Goal: Go to known website: Access a specific website the user already knows

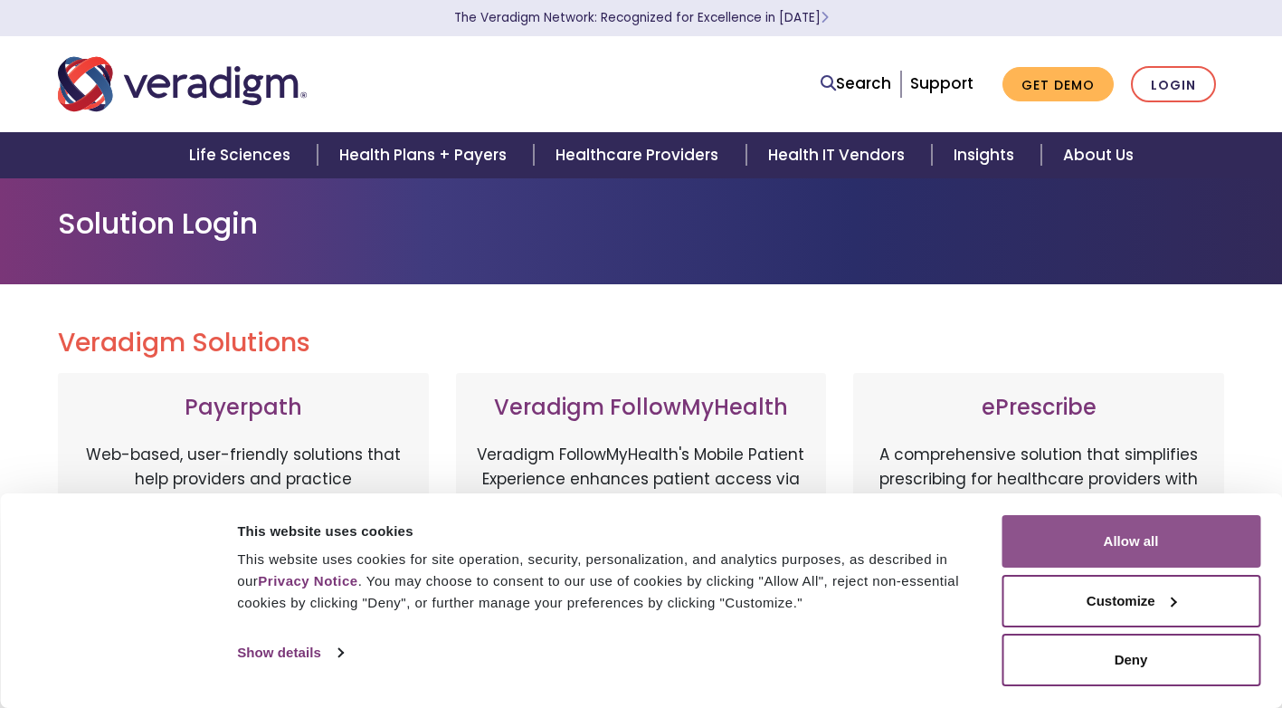
click at [1089, 524] on button "Allow all" at bounding box center [1131, 541] width 259 height 52
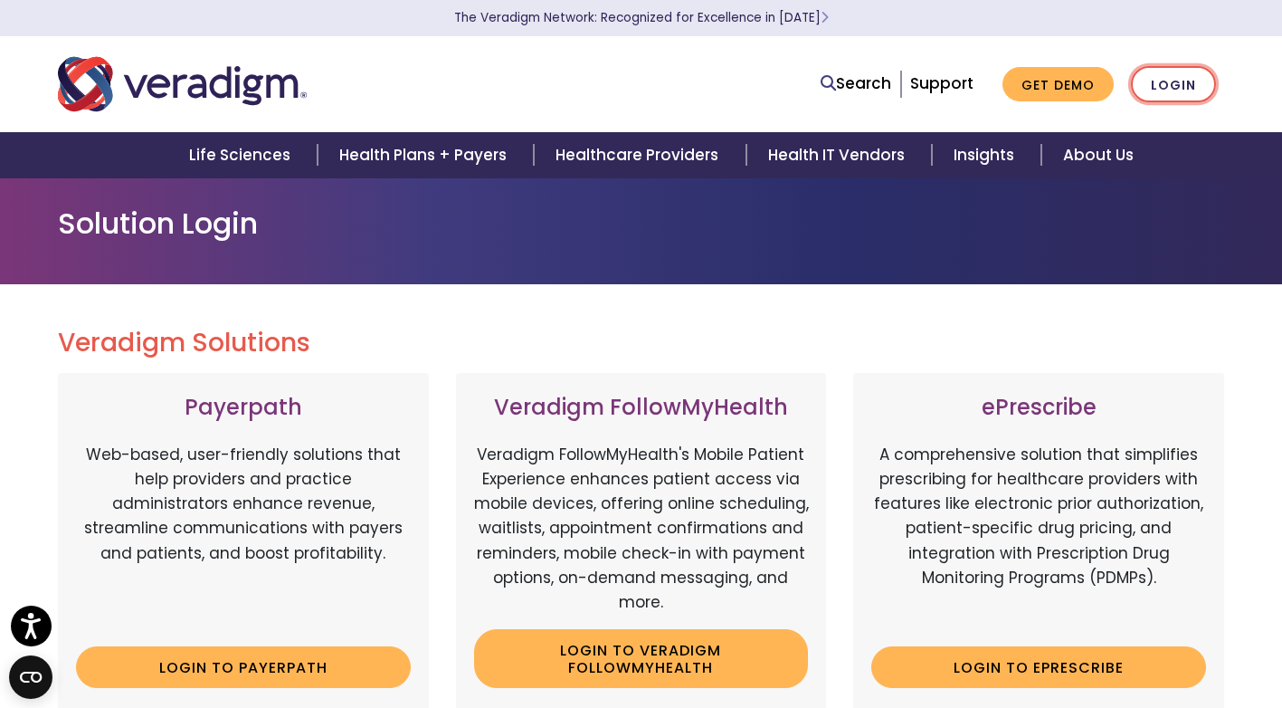
click at [1185, 92] on link "Login" at bounding box center [1173, 84] width 85 height 37
click at [1180, 84] on link "Login" at bounding box center [1173, 84] width 85 height 37
click at [293, 659] on link "Login to Payerpath" at bounding box center [243, 667] width 335 height 42
